Goal: Information Seeking & Learning: Learn about a topic

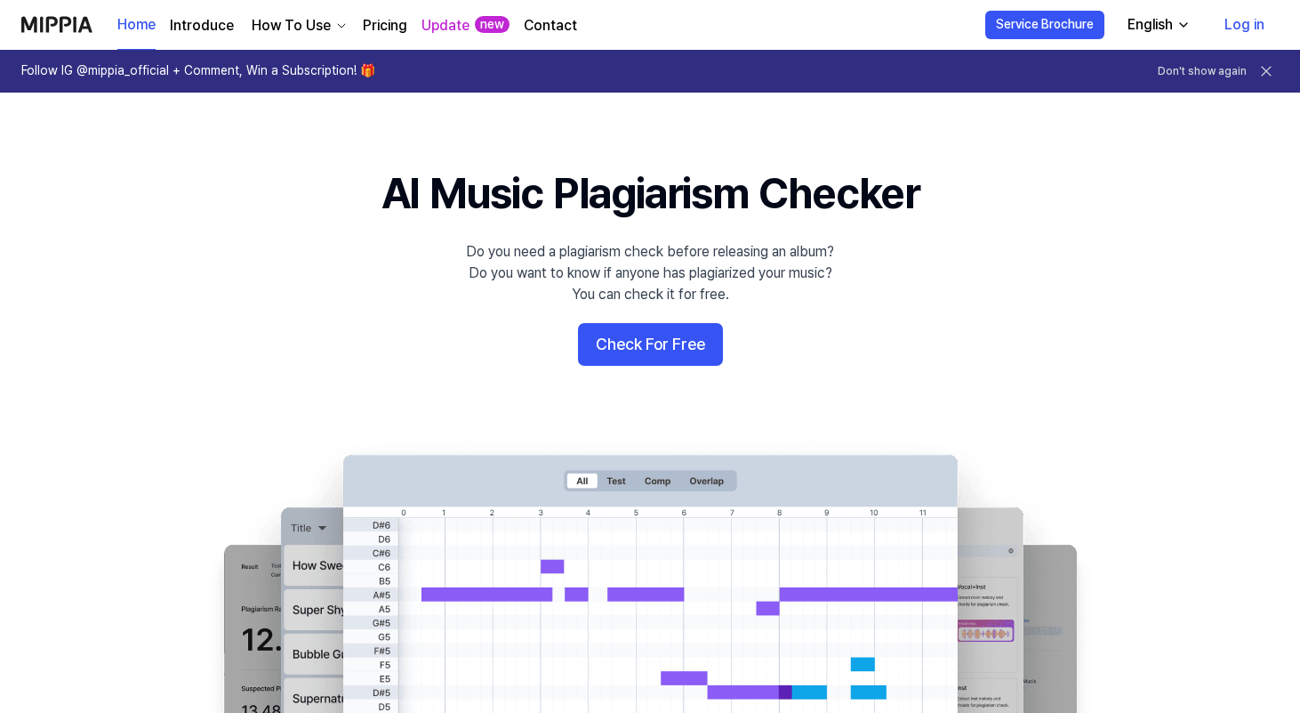
click at [1243, 30] on link "Log in" at bounding box center [1245, 25] width 68 height 50
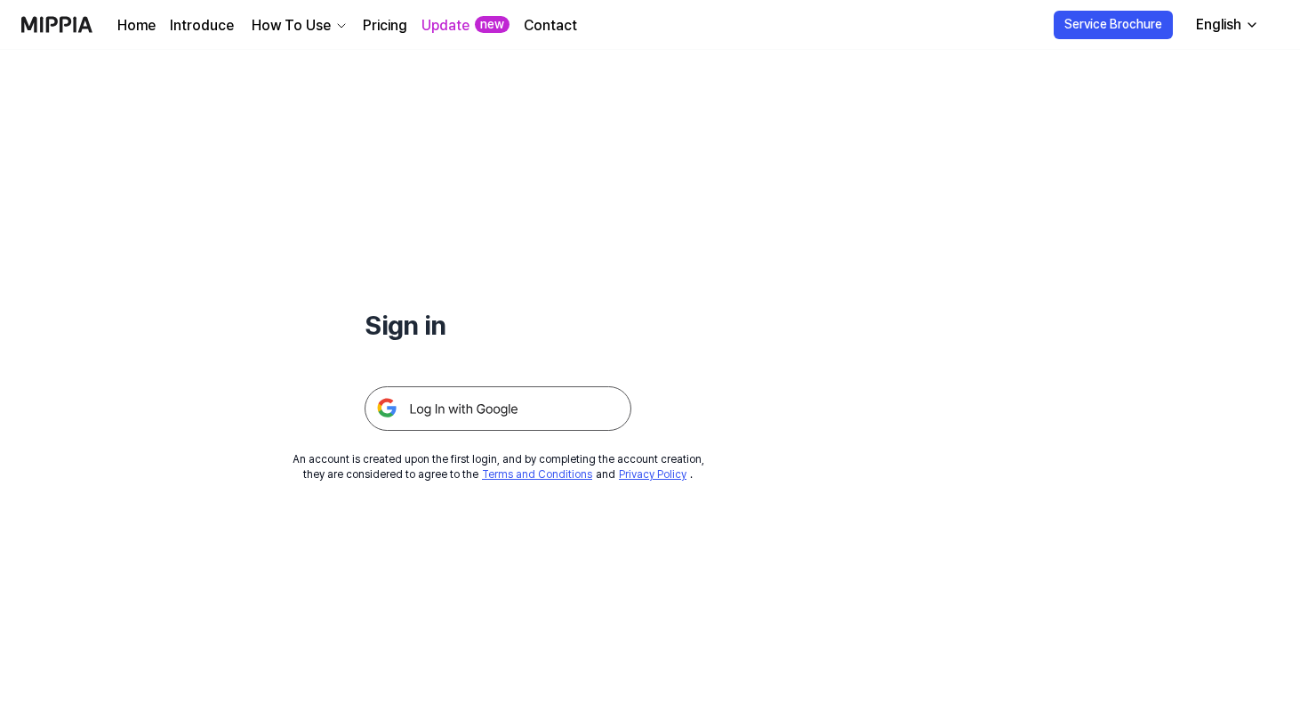
click at [542, 398] on img at bounding box center [498, 408] width 267 height 44
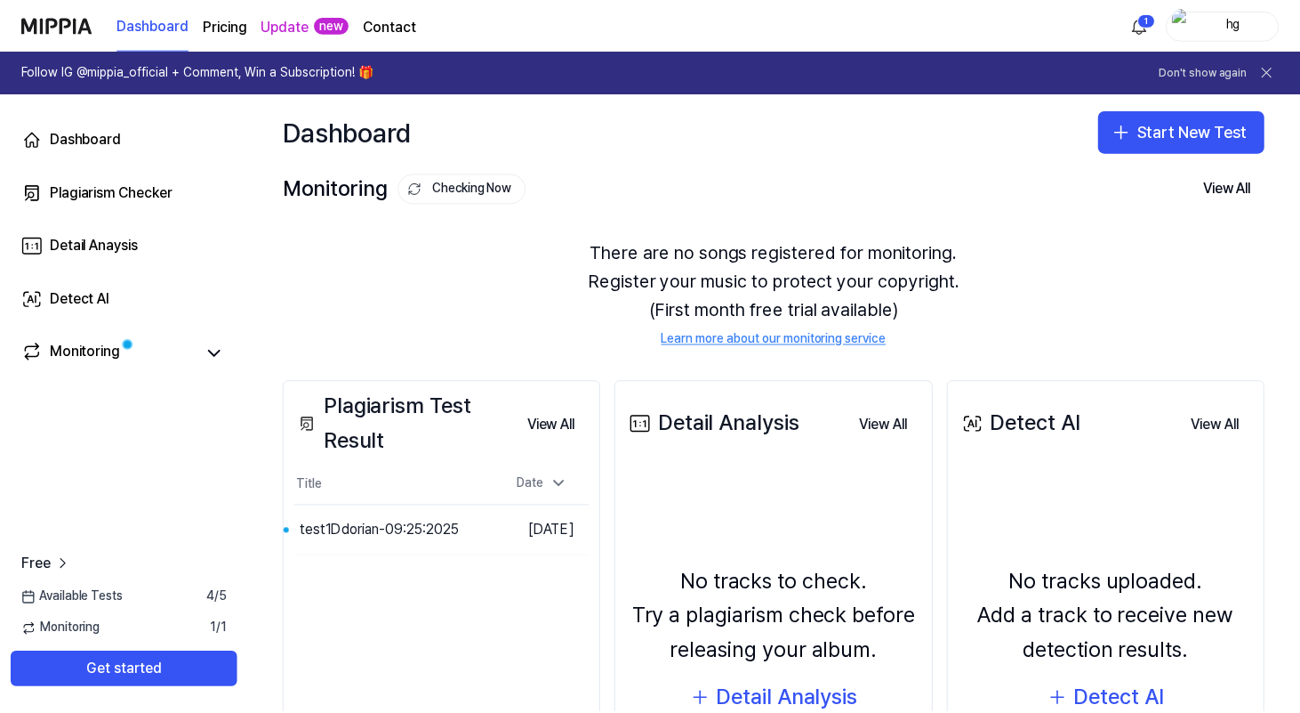
scroll to position [200, 0]
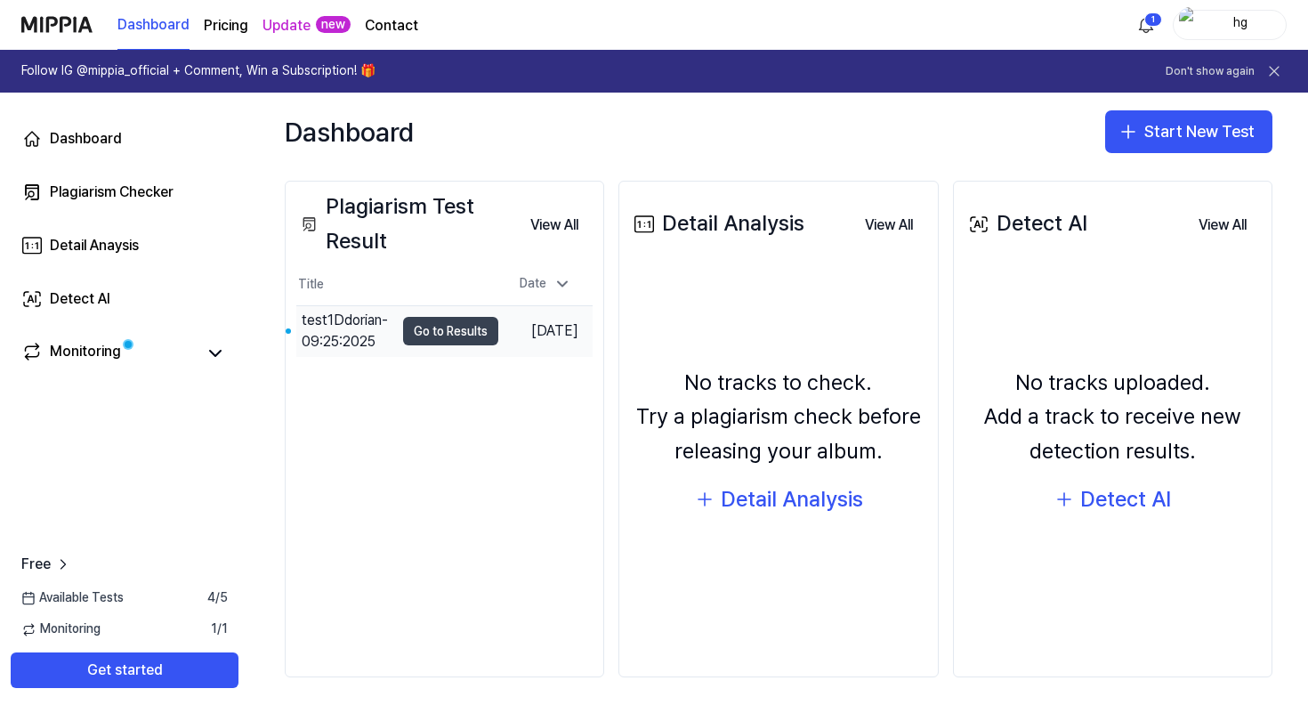
click at [450, 333] on button "Go to Results" at bounding box center [450, 331] width 95 height 28
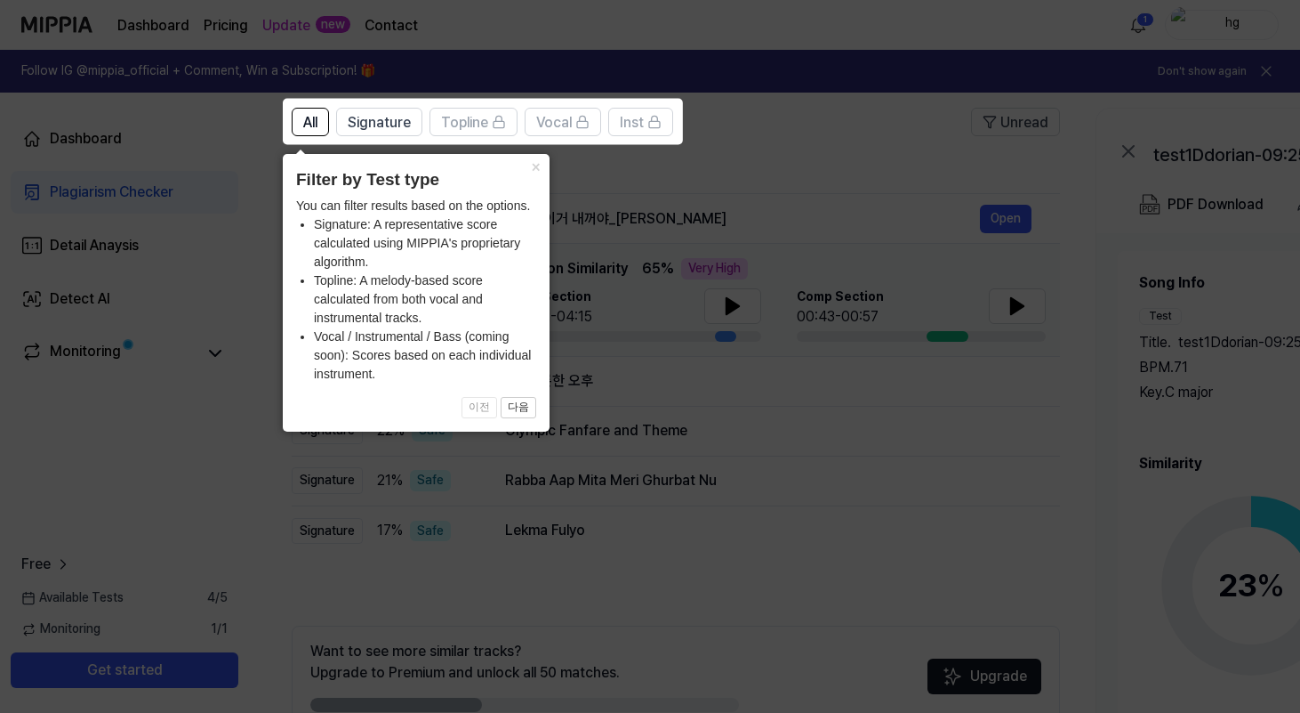
scroll to position [131, 0]
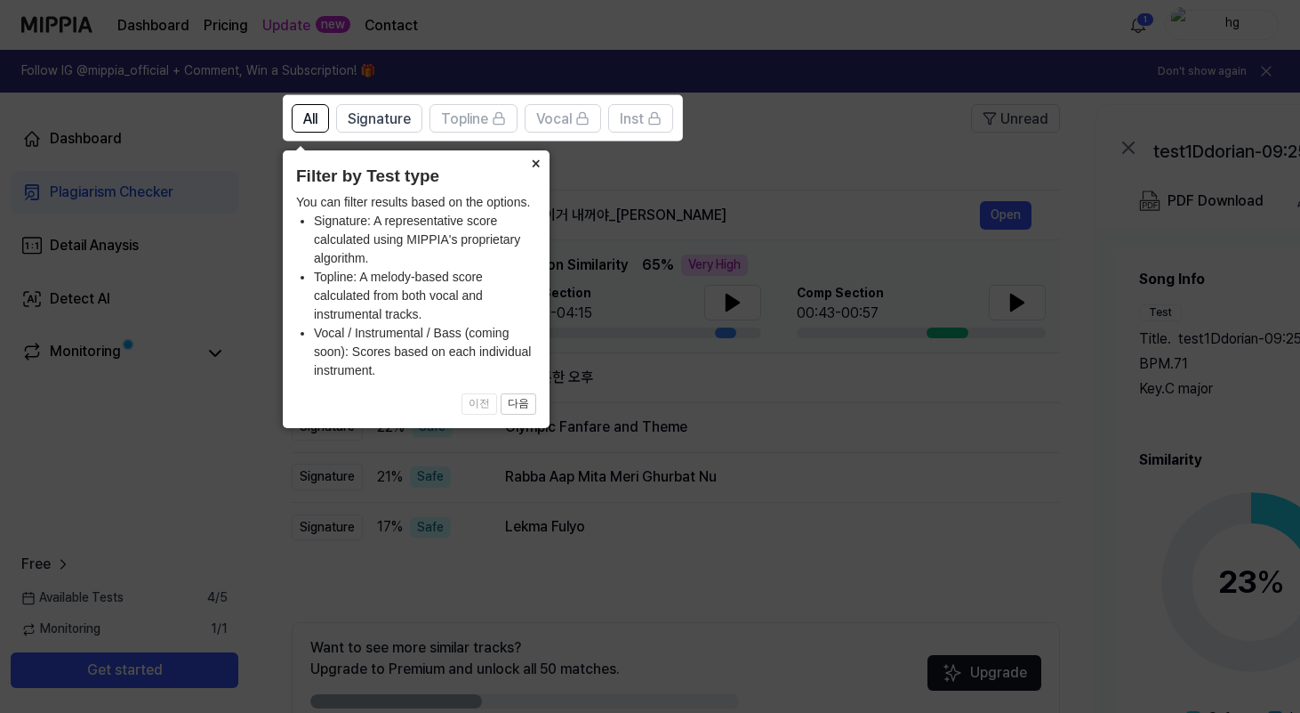
click at [536, 160] on button "×" at bounding box center [535, 162] width 28 height 25
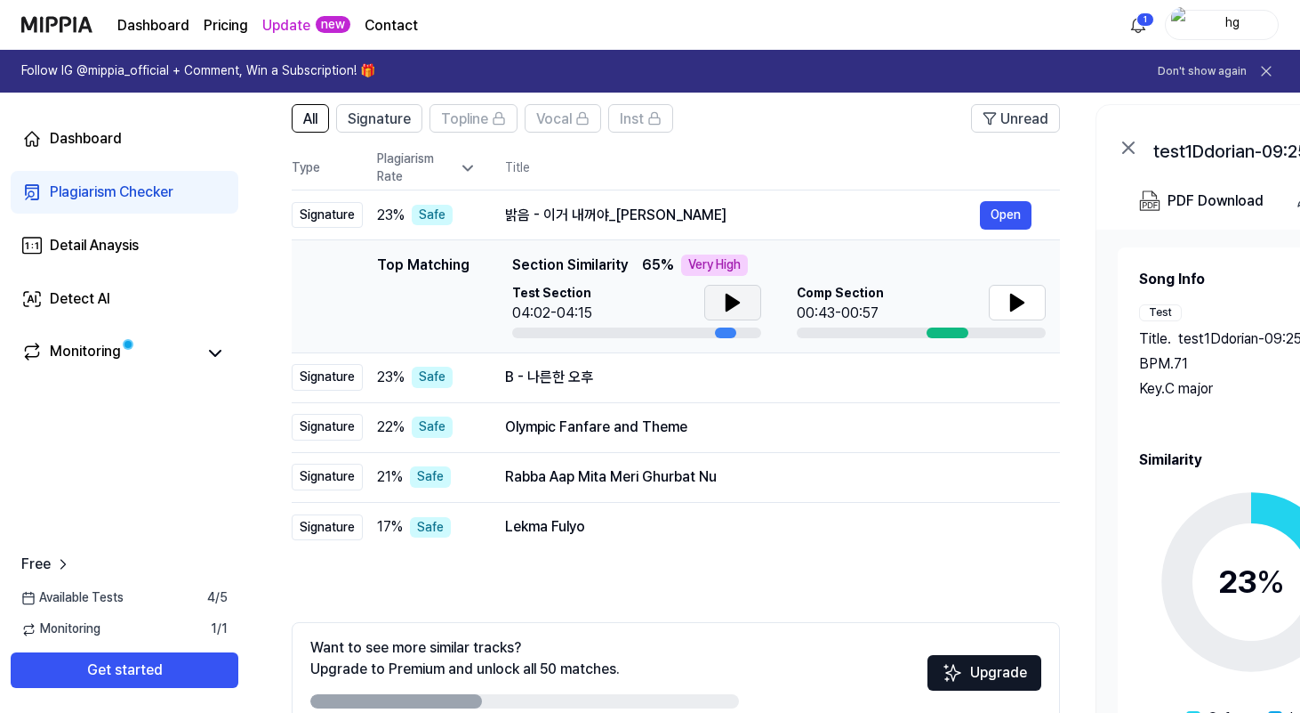
click at [737, 302] on icon at bounding box center [733, 302] width 12 height 16
click at [737, 302] on icon at bounding box center [737, 302] width 4 height 14
click at [1035, 300] on button at bounding box center [1017, 303] width 57 height 36
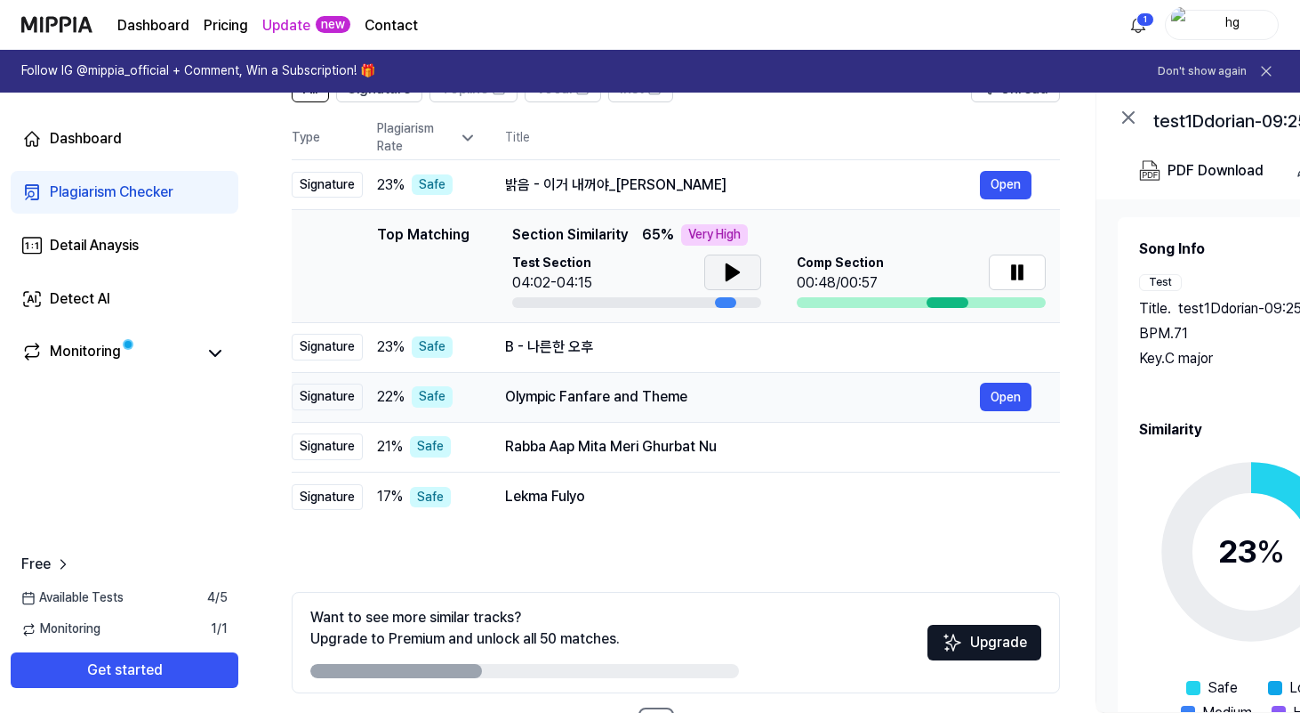
scroll to position [164, 0]
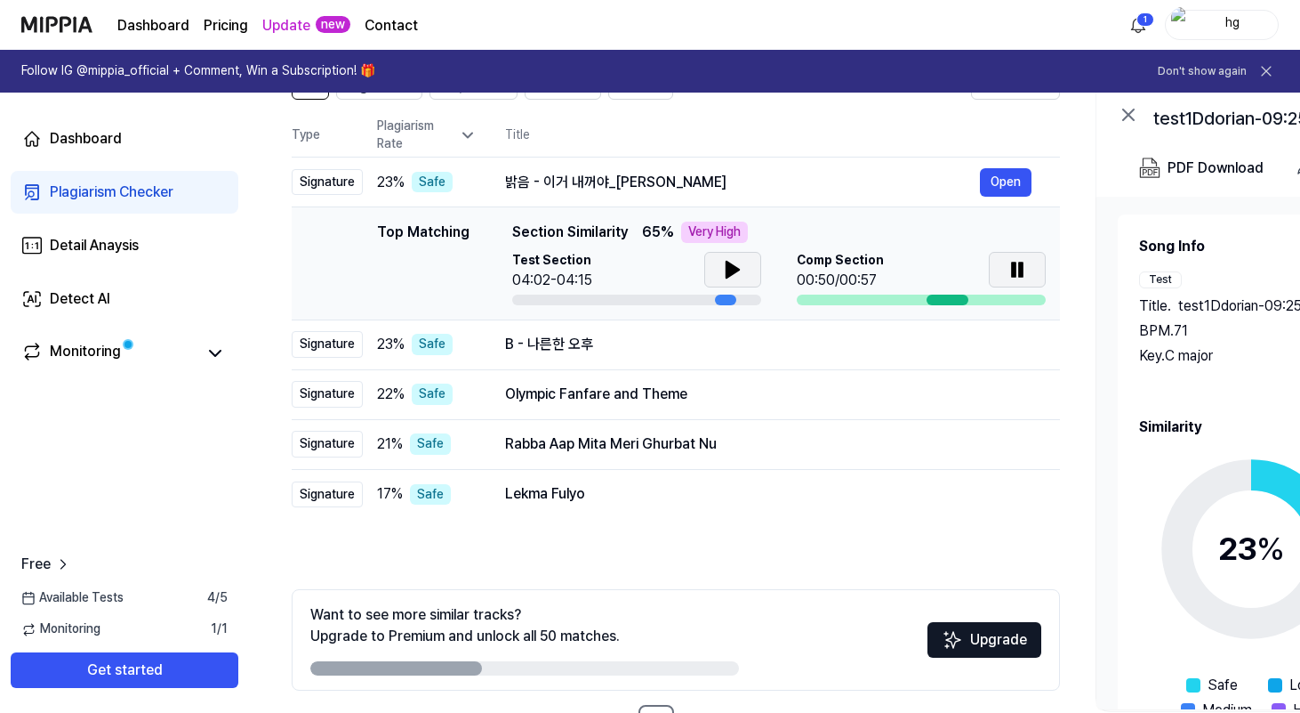
click at [1026, 267] on icon at bounding box center [1017, 269] width 21 height 21
click at [824, 359] on td "B - 나른한 오후 Open" at bounding box center [769, 344] width 584 height 50
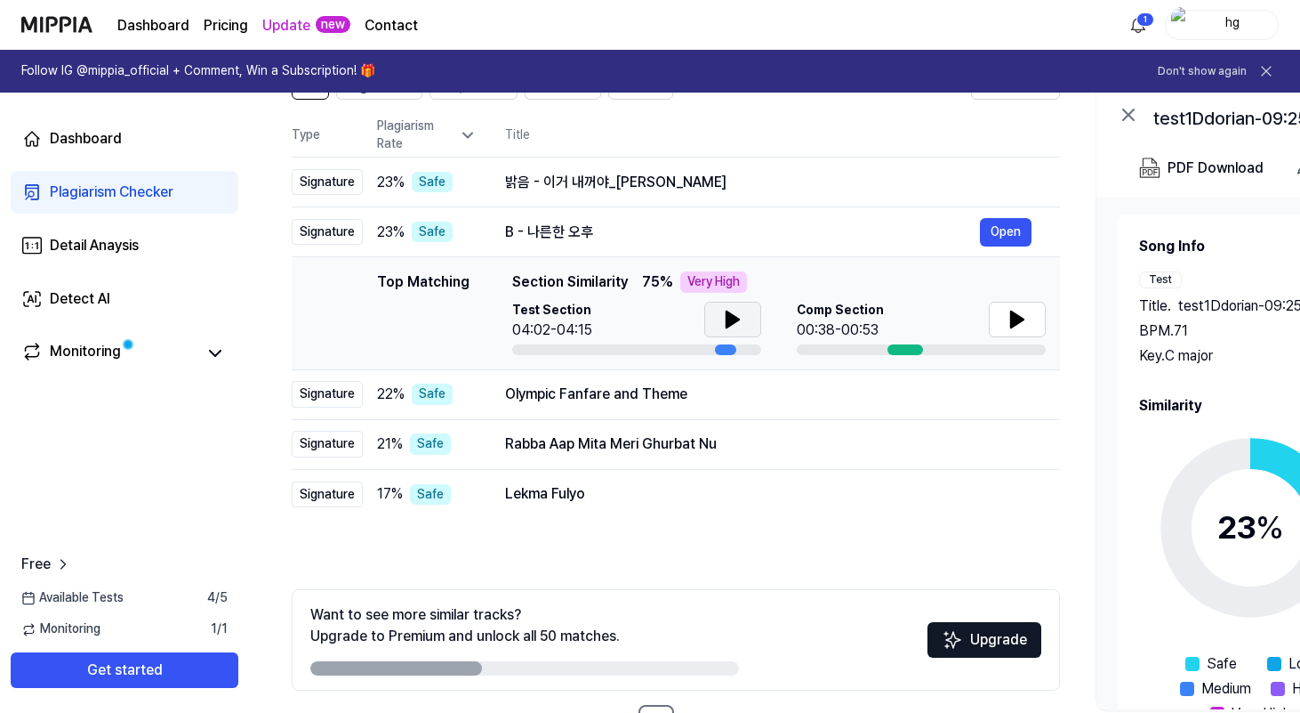
click at [728, 323] on icon at bounding box center [733, 319] width 12 height 16
click at [729, 322] on icon at bounding box center [730, 319] width 4 height 14
click at [1038, 317] on button at bounding box center [1017, 320] width 57 height 36
click at [1029, 317] on button at bounding box center [1017, 320] width 57 height 36
click at [905, 404] on div "Olympic Fanfare and Theme Open" at bounding box center [768, 394] width 527 height 28
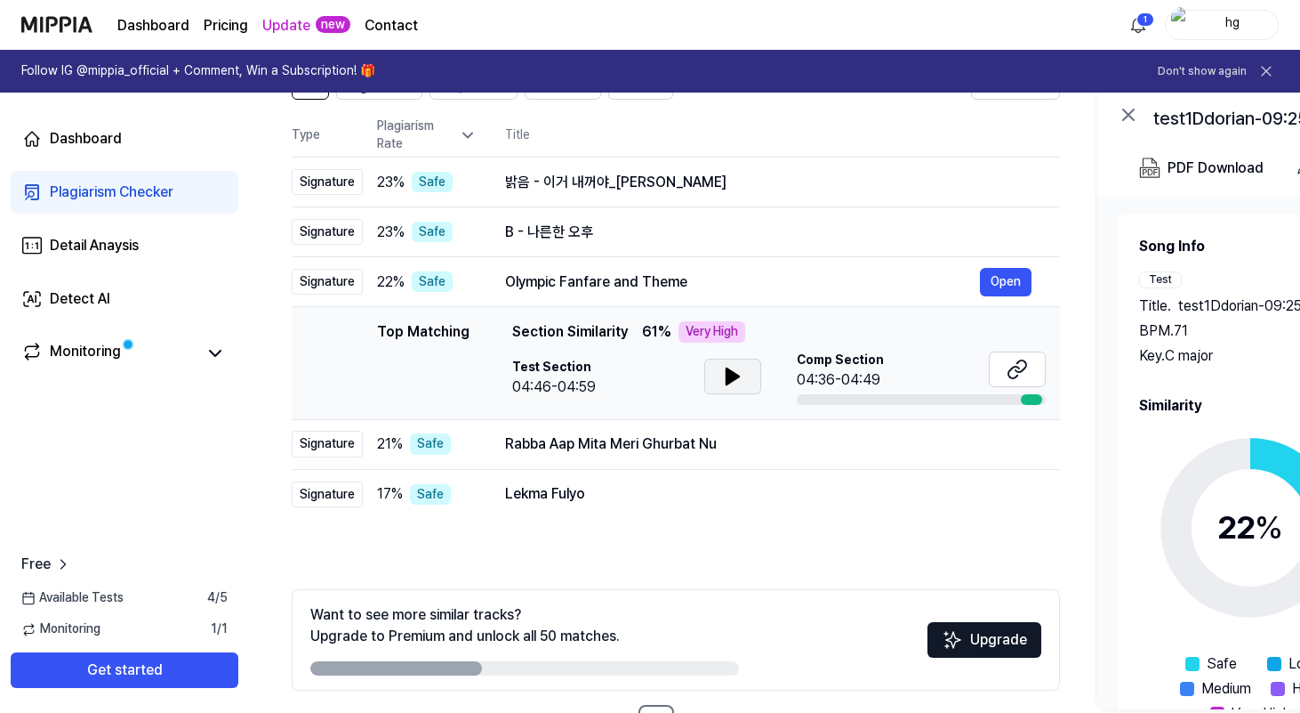
click at [739, 373] on icon at bounding box center [732, 376] width 21 height 21
click at [1019, 293] on button "Open" at bounding box center [1006, 282] width 52 height 28
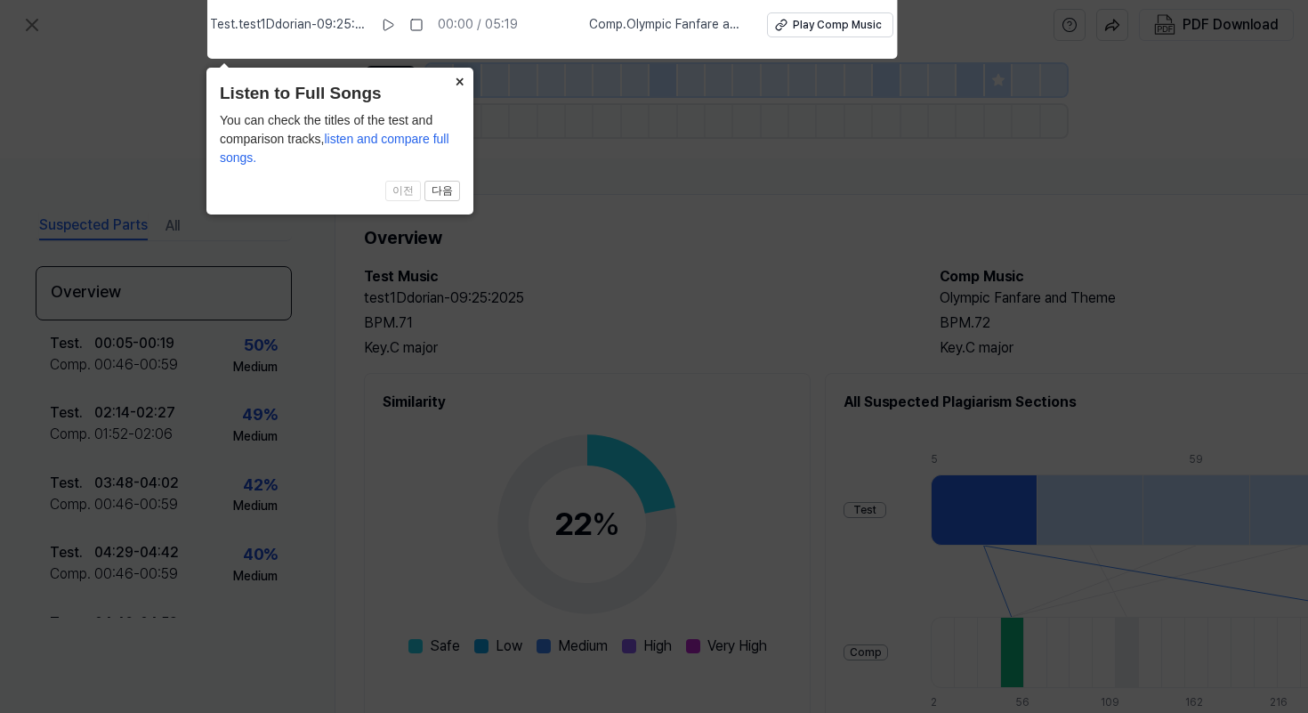
click at [464, 85] on button "×" at bounding box center [459, 80] width 28 height 25
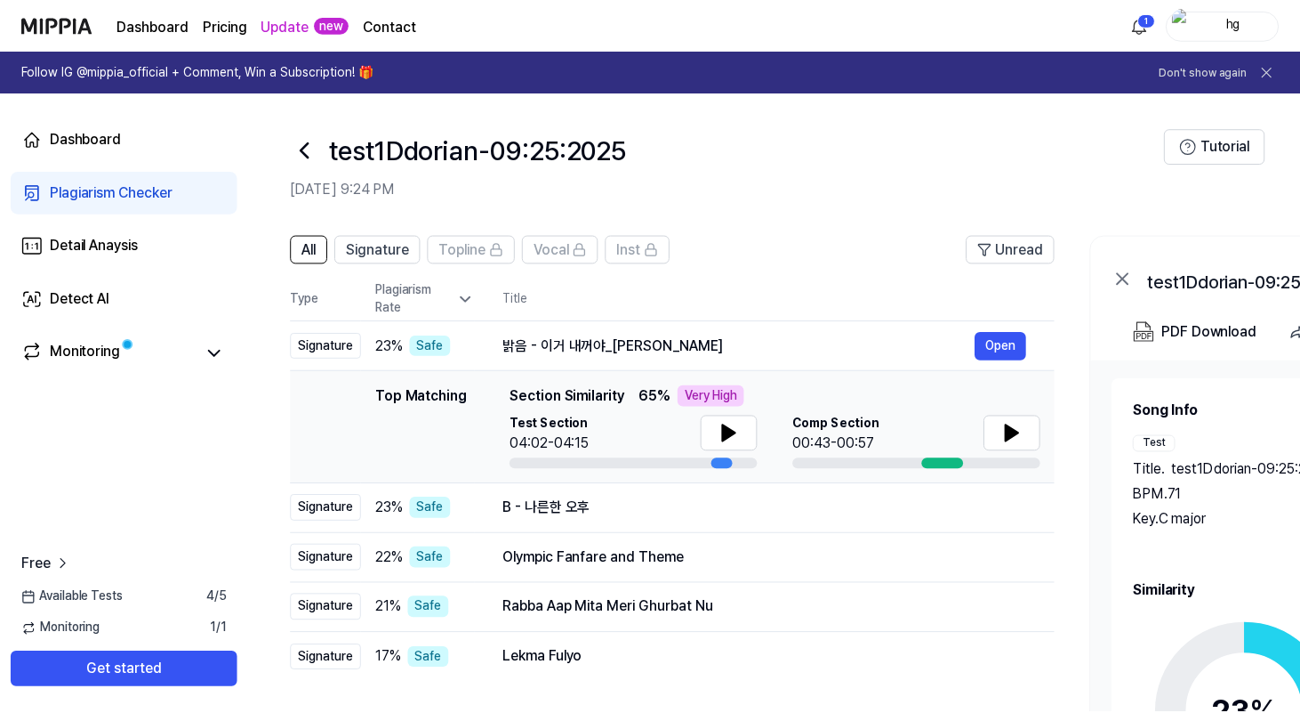
scroll to position [164, 0]
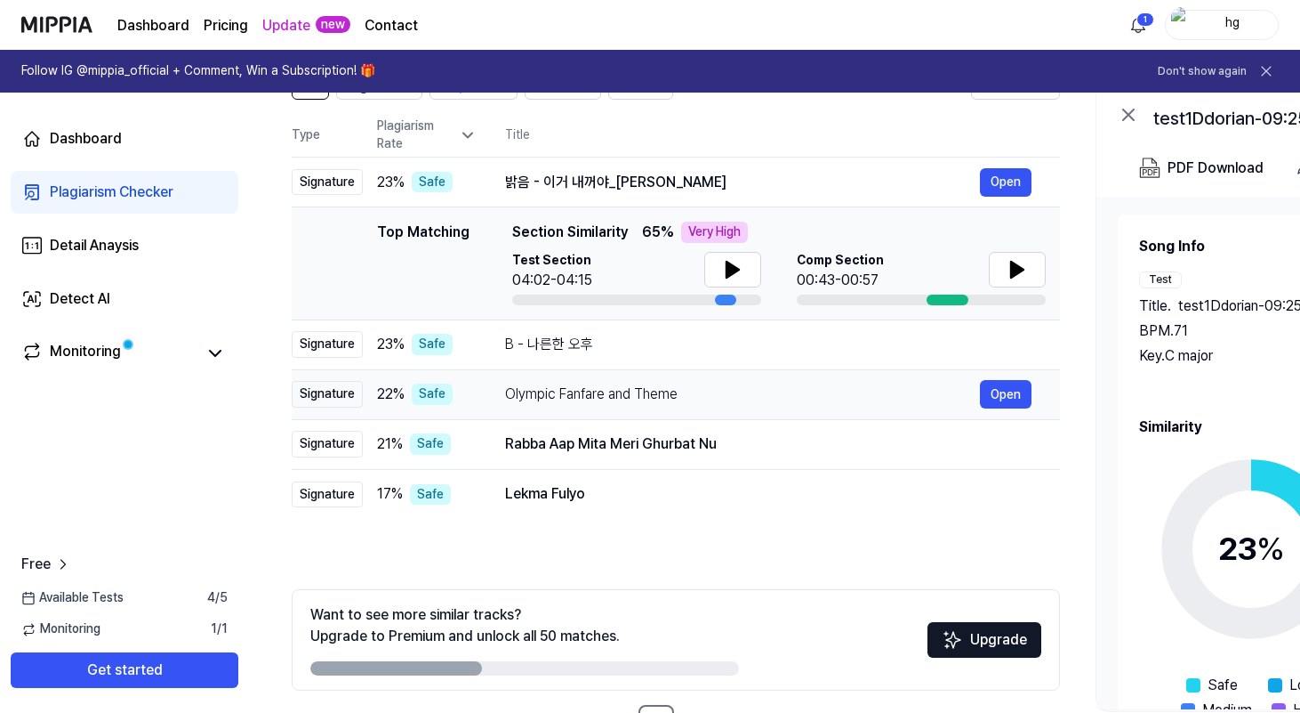
click at [906, 398] on div "Olympic Fanfare and Theme" at bounding box center [742, 393] width 475 height 21
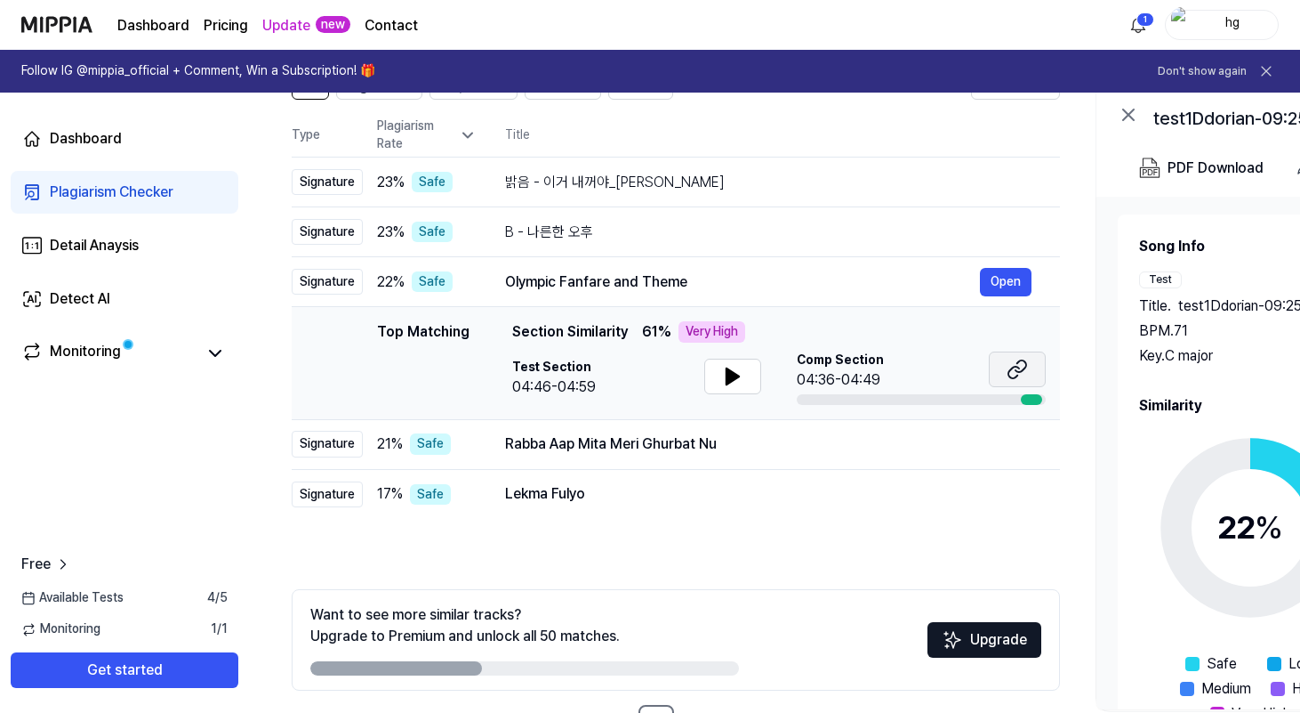
click at [1023, 363] on icon at bounding box center [1017, 368] width 21 height 21
click at [847, 445] on div "Rabba Aap Mita Meri Ghurbat Nu" at bounding box center [742, 443] width 475 height 21
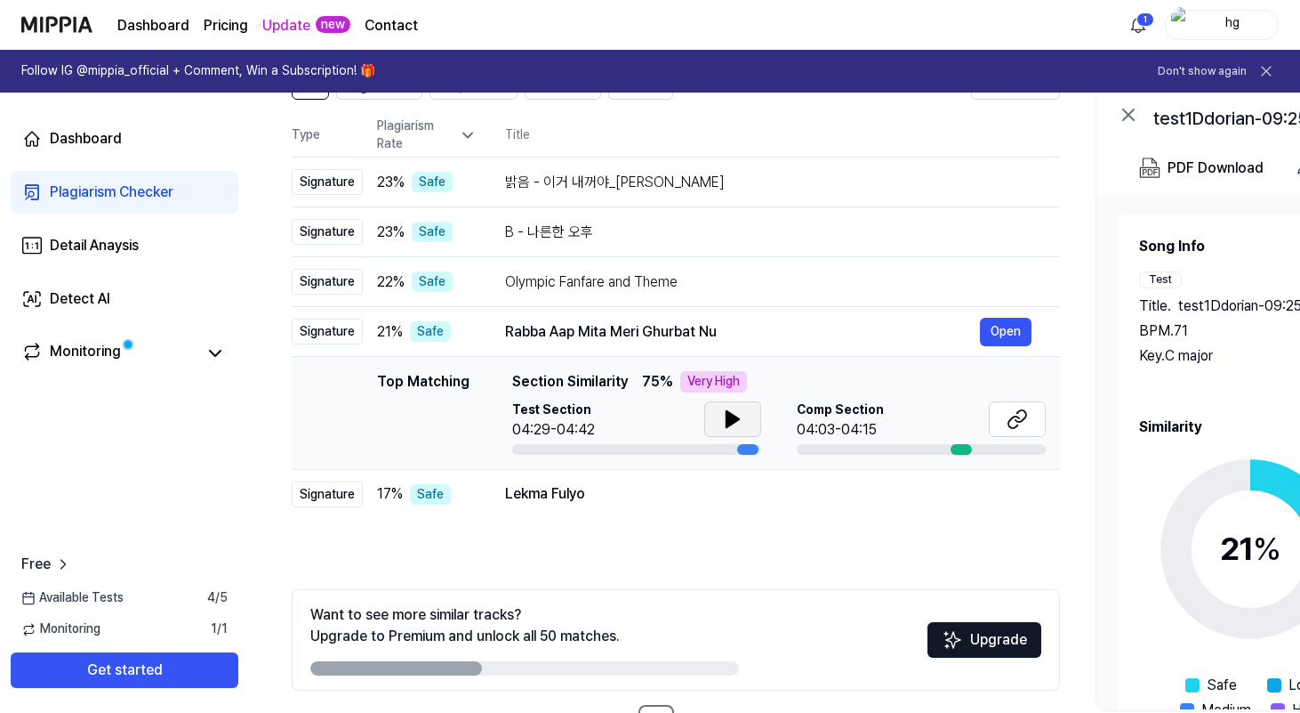
click at [754, 410] on button at bounding box center [732, 419] width 57 height 36
click at [736, 412] on icon at bounding box center [737, 419] width 4 height 14
click at [736, 410] on icon at bounding box center [732, 418] width 21 height 21
click at [736, 412] on icon at bounding box center [737, 419] width 4 height 14
click at [1034, 408] on button at bounding box center [1017, 419] width 57 height 36
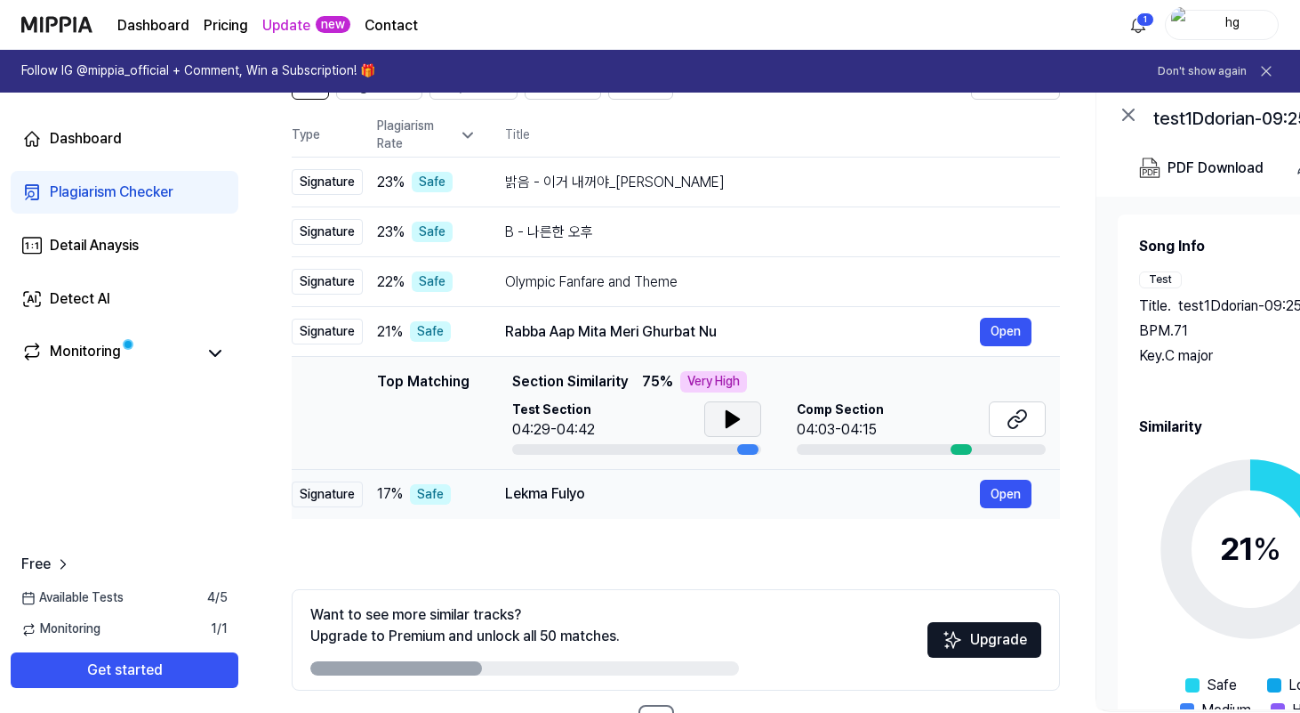
click at [701, 496] on div "Lekma Fulyo" at bounding box center [742, 493] width 475 height 21
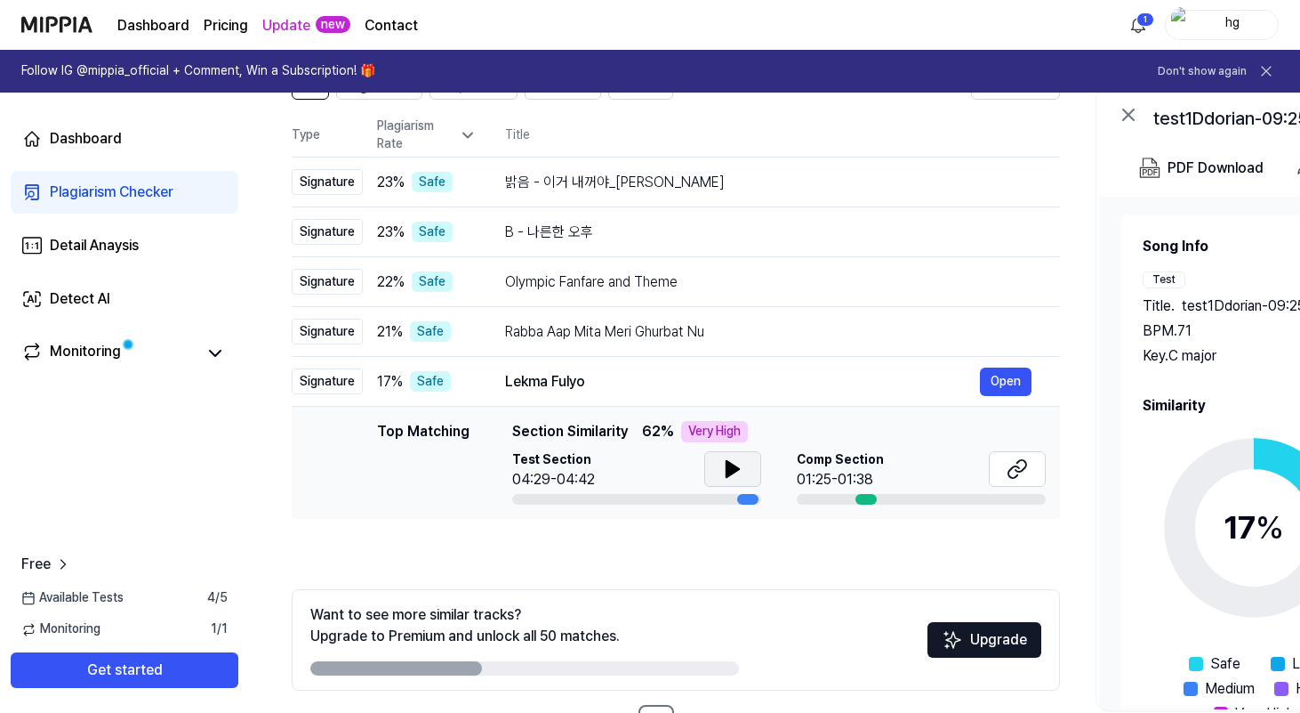
click at [736, 472] on icon at bounding box center [732, 468] width 21 height 21
click at [736, 472] on icon at bounding box center [737, 469] width 4 height 14
click at [1030, 477] on button at bounding box center [1017, 469] width 57 height 36
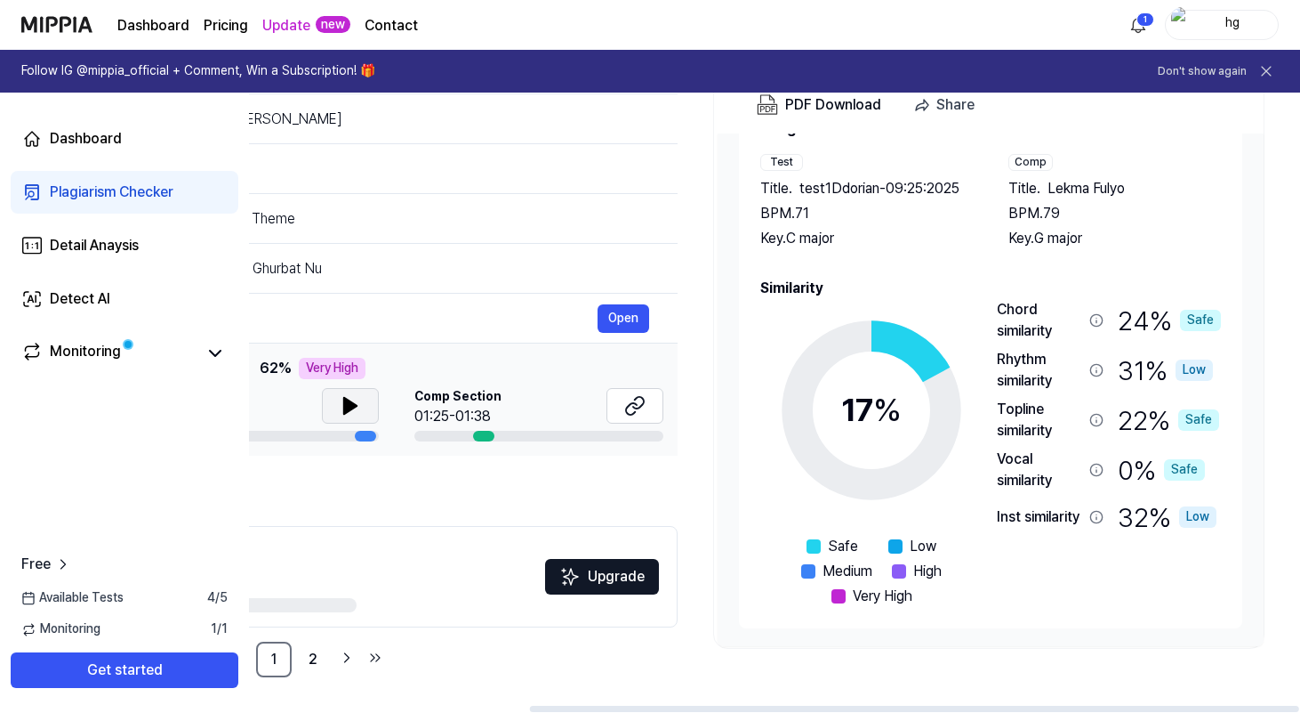
scroll to position [0, 380]
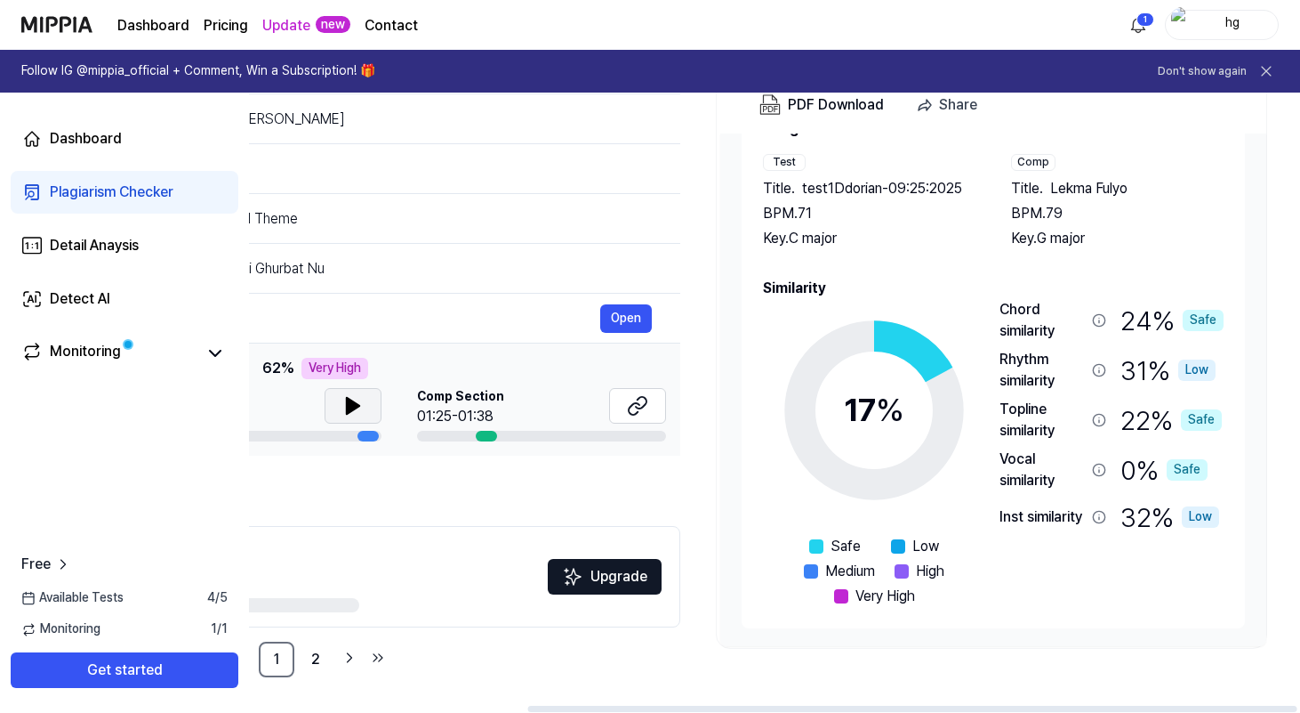
drag, startPoint x: 1016, startPoint y: 512, endPoint x: 1018, endPoint y: 525, distance: 12.7
click at [1018, 525] on div "Inst similarity" at bounding box center [1042, 516] width 85 height 21
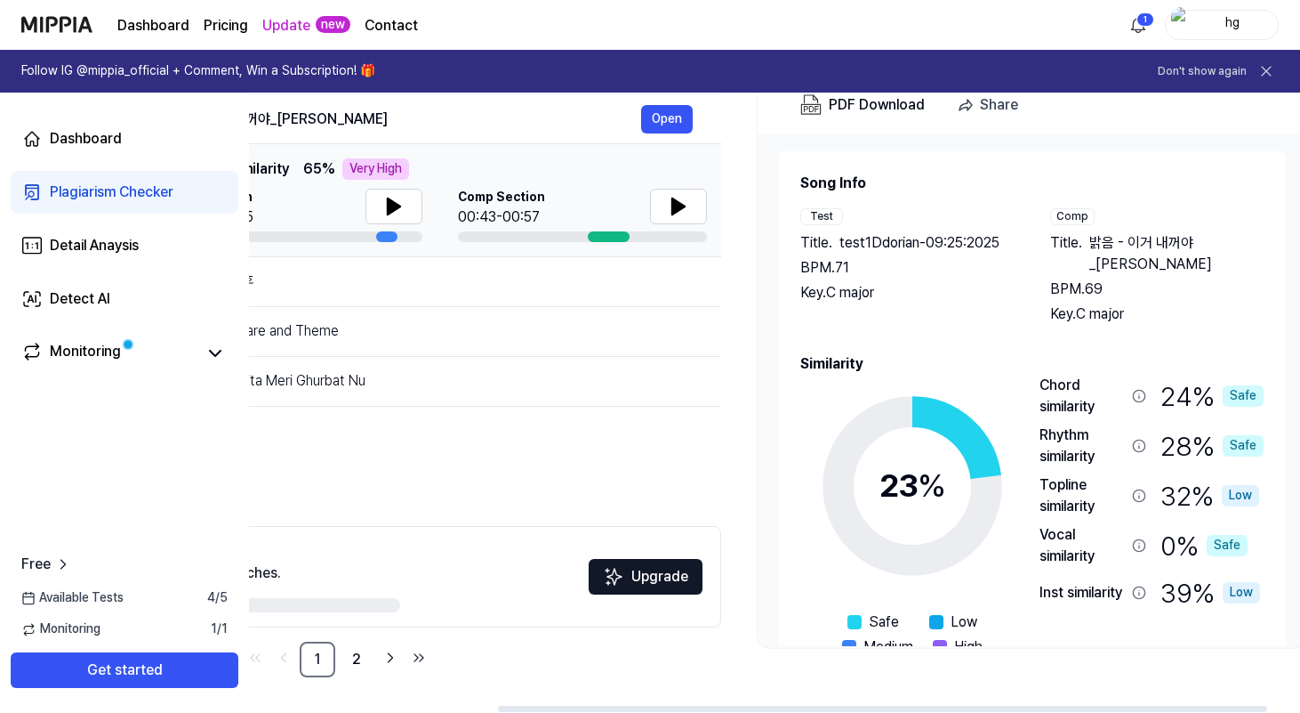
scroll to position [0, 342]
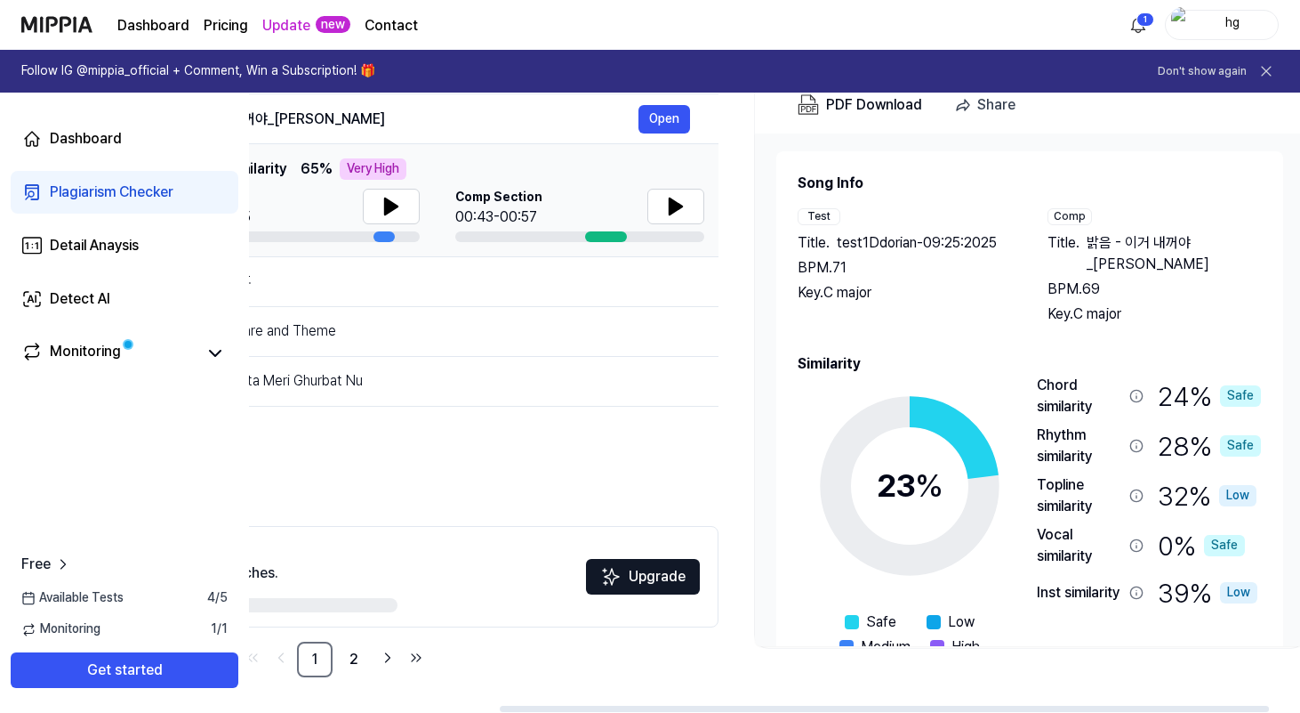
click at [1177, 474] on div "32 % Low" at bounding box center [1207, 495] width 99 height 43
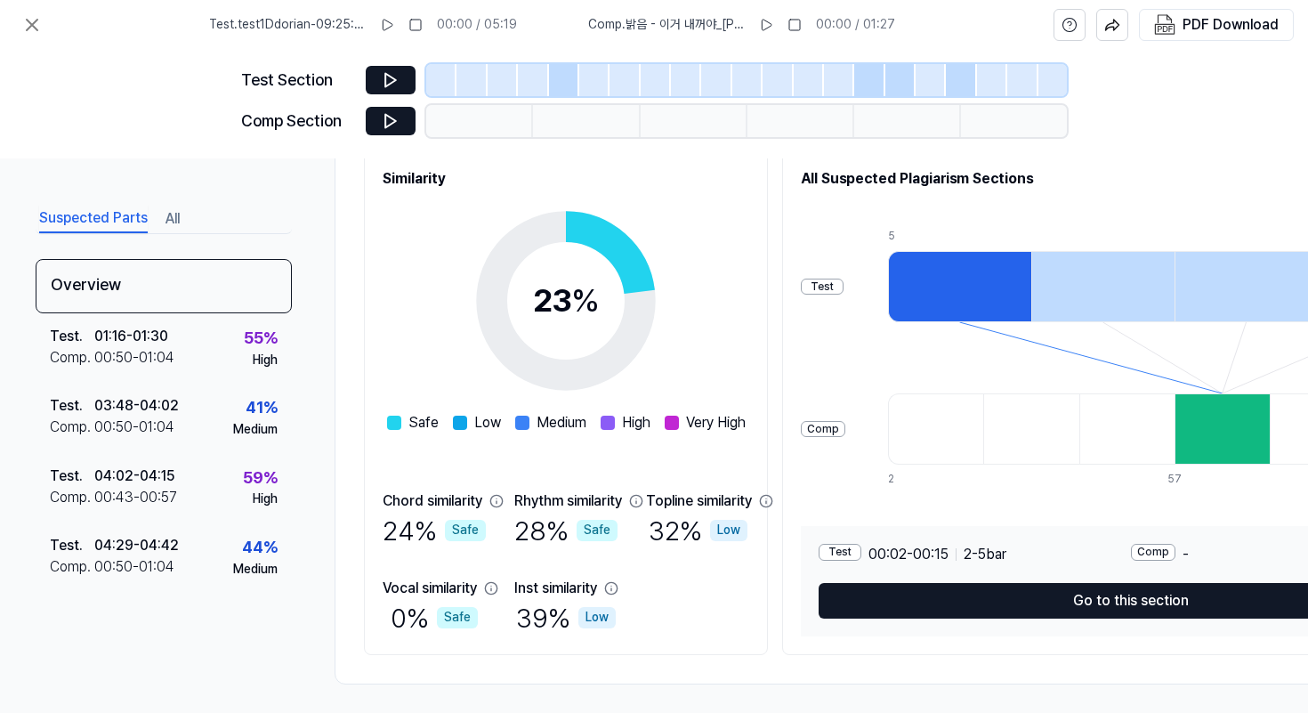
scroll to position [238, 0]
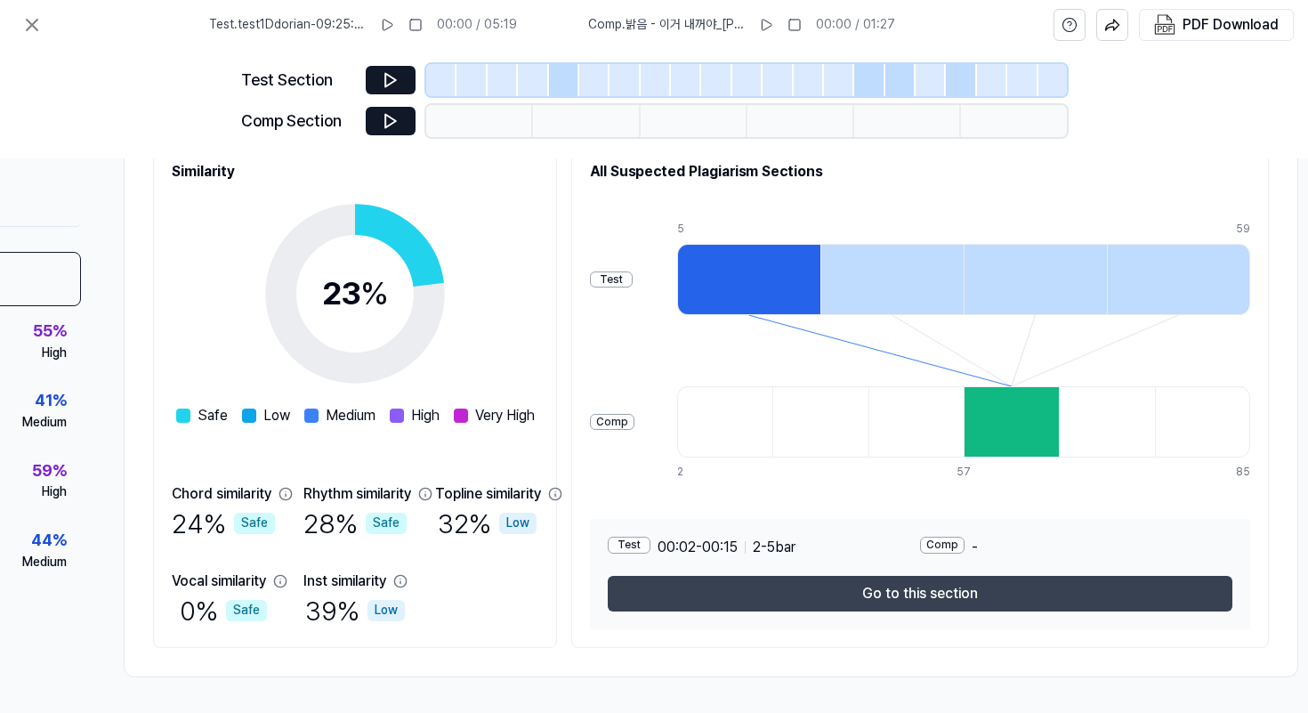
click at [1025, 586] on button "Go to this section" at bounding box center [920, 594] width 624 height 36
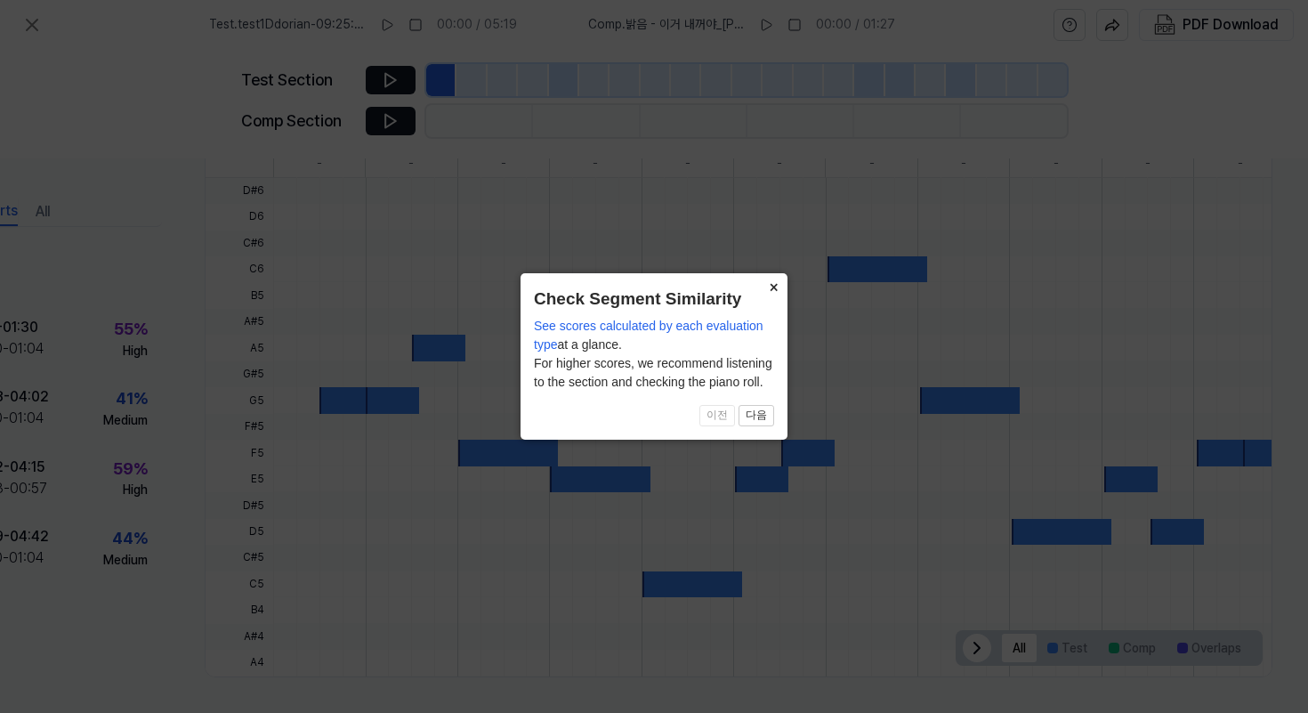
click at [773, 285] on button "×" at bounding box center [773, 285] width 28 height 25
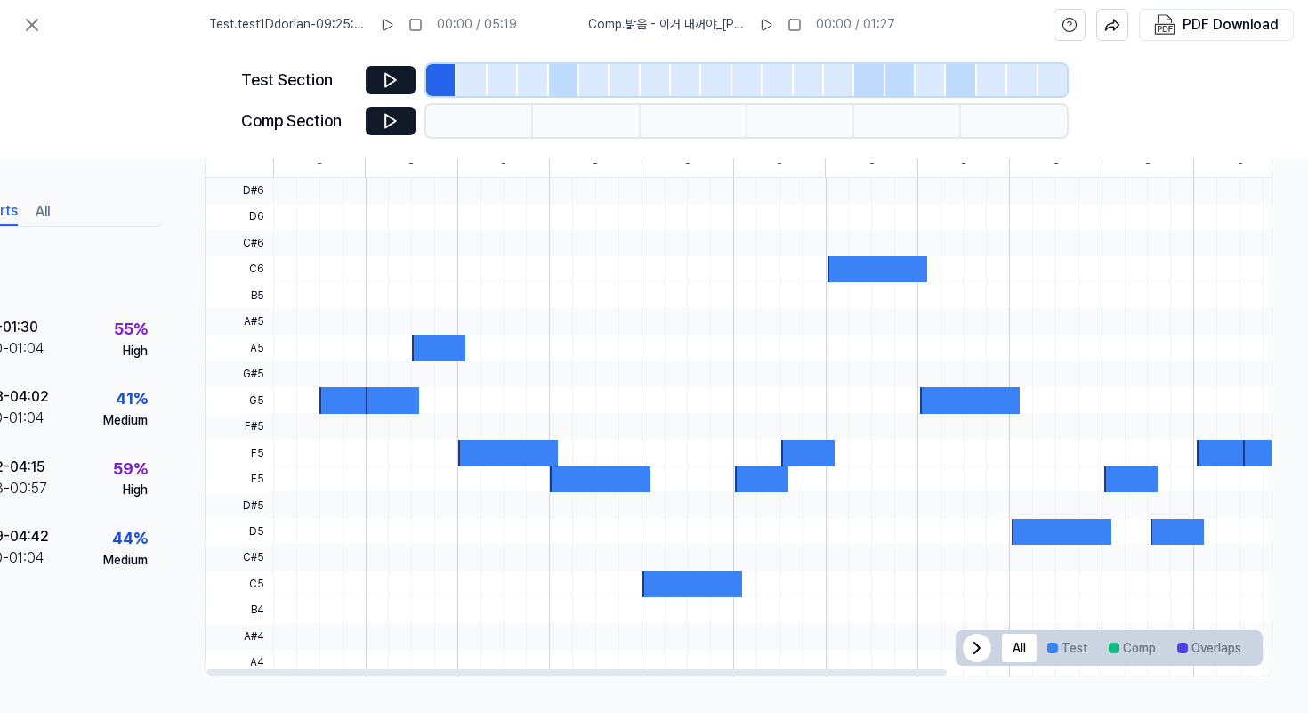
click at [366, 399] on div at bounding box center [392, 400] width 53 height 26
click at [326, 391] on div at bounding box center [345, 400] width 53 height 26
click at [380, 105] on div "Comp Section" at bounding box center [653, 121] width 825 height 32
click at [387, 85] on icon at bounding box center [390, 80] width 11 height 13
click at [397, 80] on icon at bounding box center [391, 80] width 18 height 18
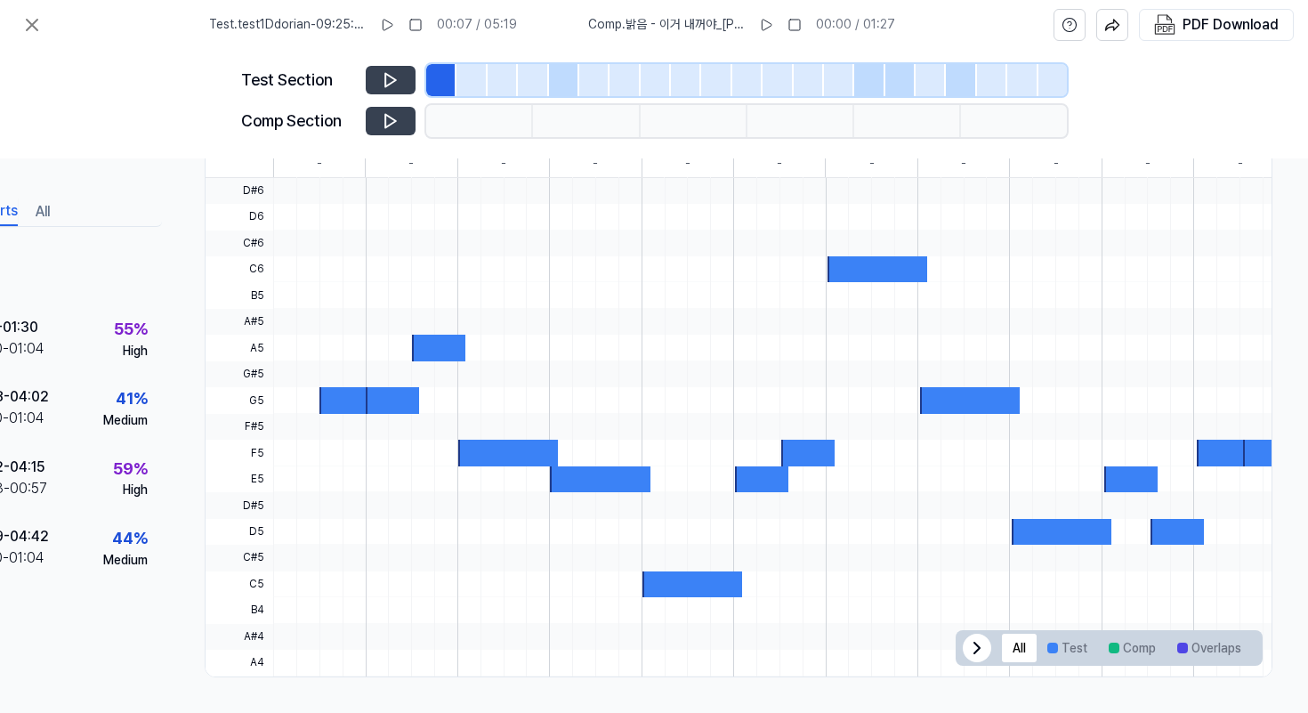
click at [397, 114] on icon at bounding box center [391, 121] width 18 height 18
click at [389, 119] on icon at bounding box center [391, 121] width 18 height 18
click at [380, 127] on button at bounding box center [391, 121] width 50 height 28
click at [399, 75] on button at bounding box center [391, 80] width 50 height 28
click at [859, 73] on div at bounding box center [869, 80] width 30 height 32
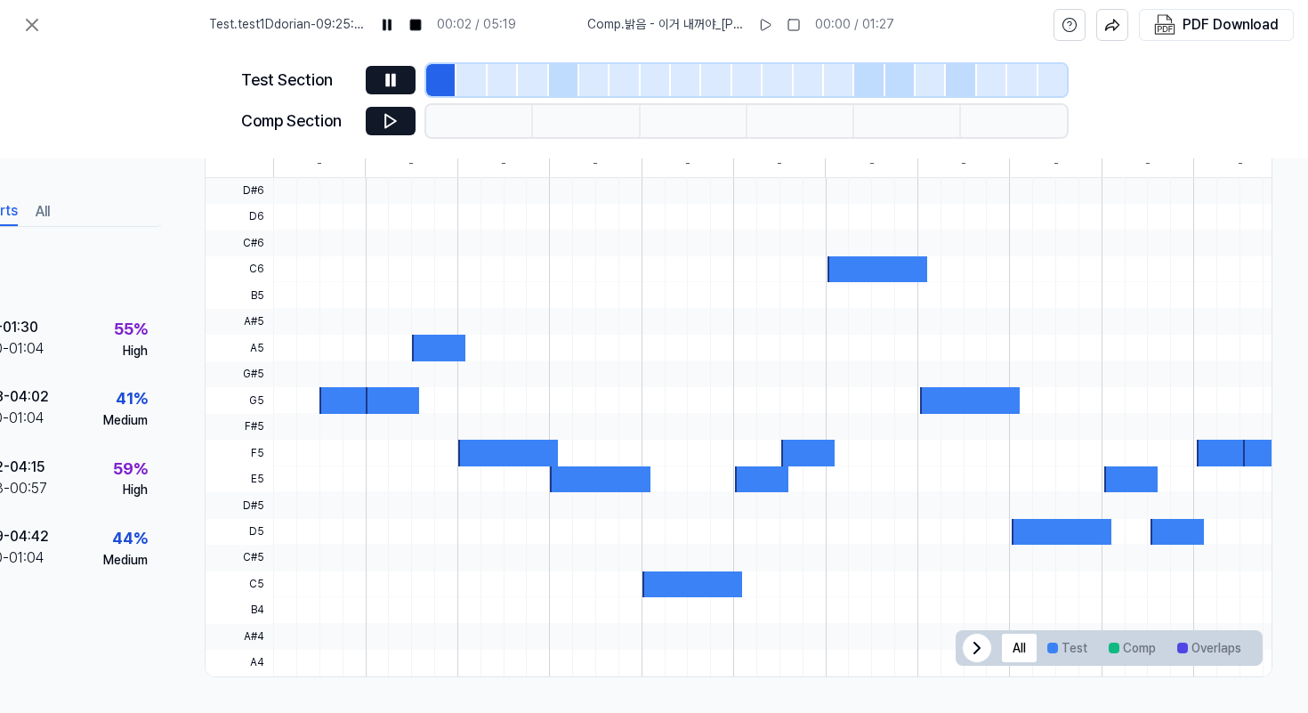
scroll to position [514, 137]
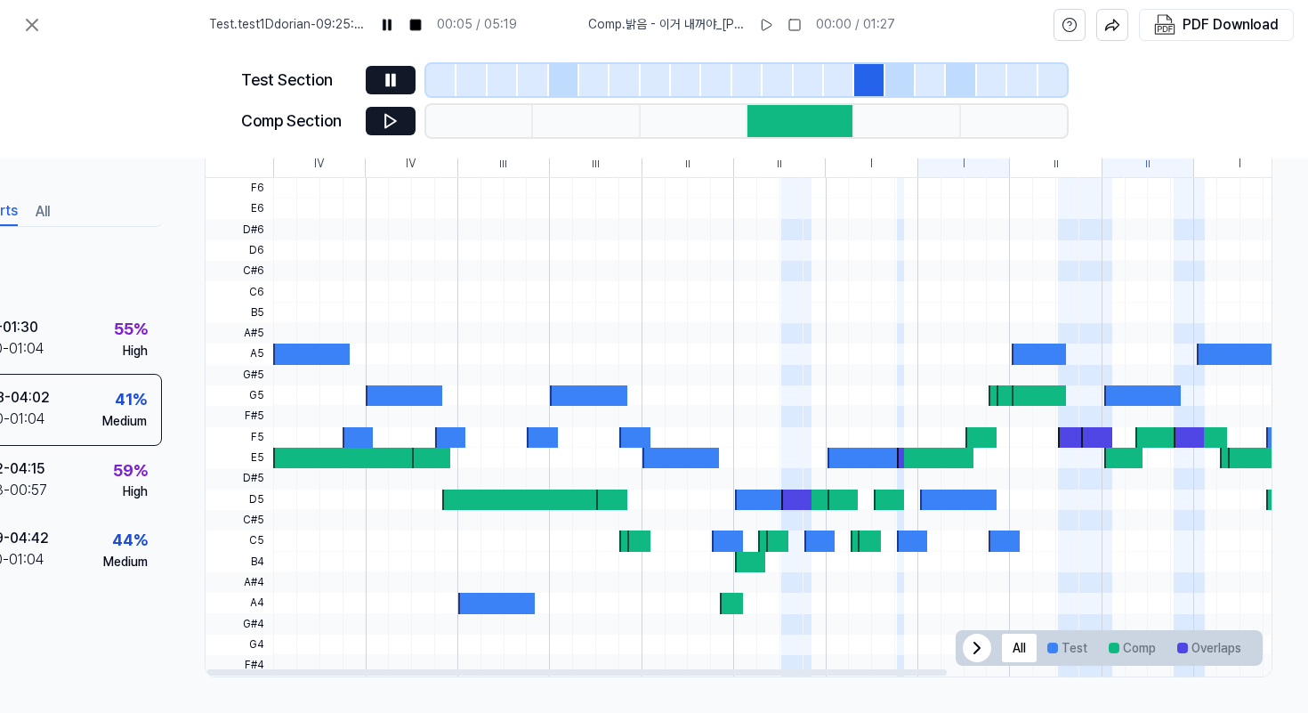
click at [960, 77] on div at bounding box center [961, 80] width 30 height 32
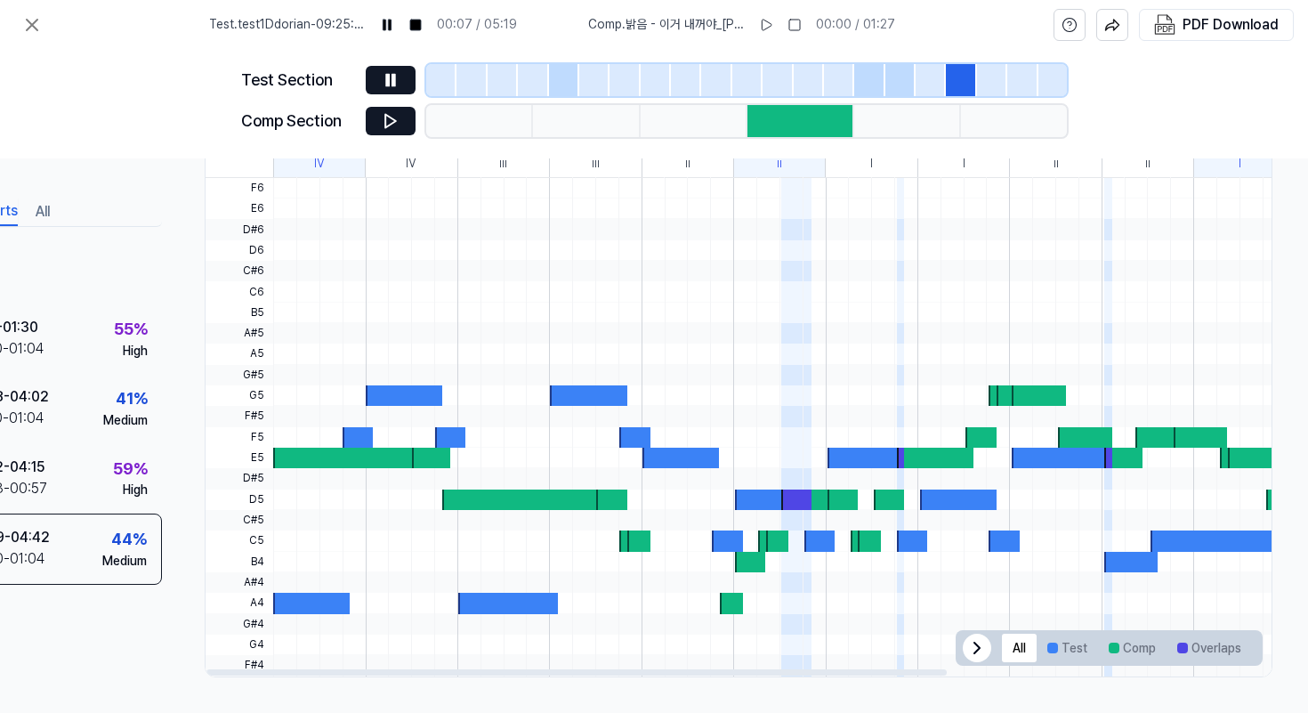
click at [798, 491] on div at bounding box center [796, 499] width 31 height 20
click at [382, 85] on icon at bounding box center [391, 80] width 18 height 18
